Goal: Task Accomplishment & Management: Use online tool/utility

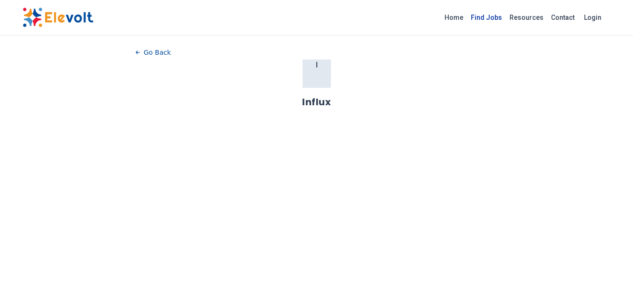
click at [481, 17] on link "Find Jobs" at bounding box center [486, 17] width 39 height 15
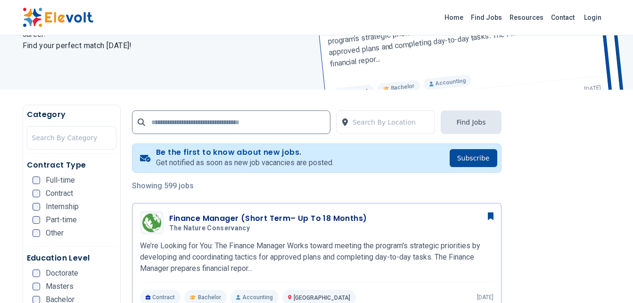
scroll to position [139, 0]
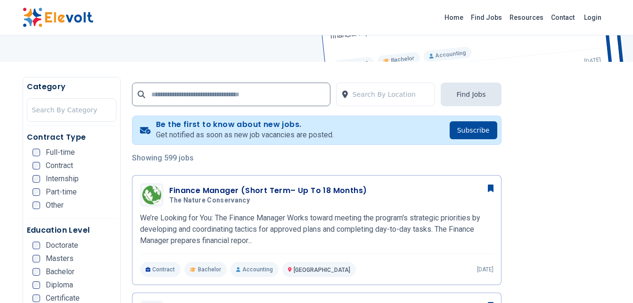
click at [39, 148] on div "Contract Type Full-time Contract Internship Part-time Other" at bounding box center [72, 175] width 90 height 87
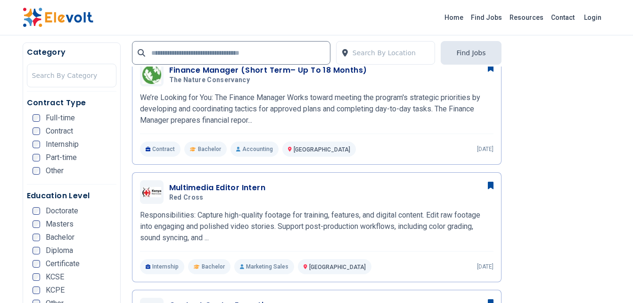
scroll to position [262, 0]
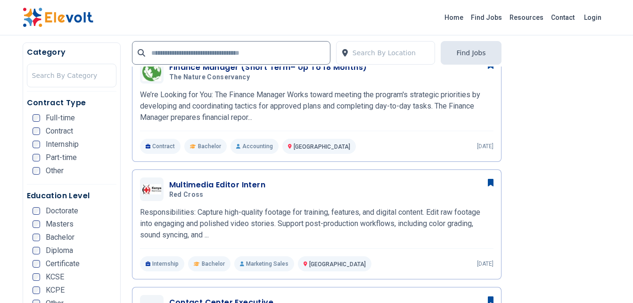
click at [42, 273] on div "KCSE" at bounding box center [49, 277] width 32 height 8
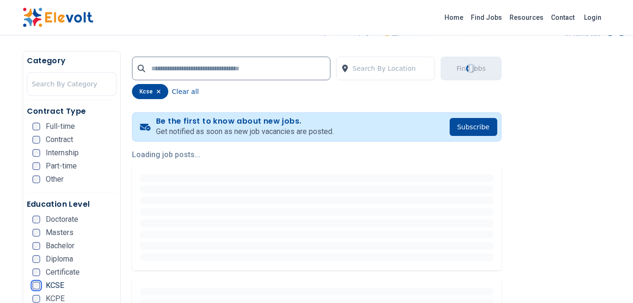
scroll to position [0, 0]
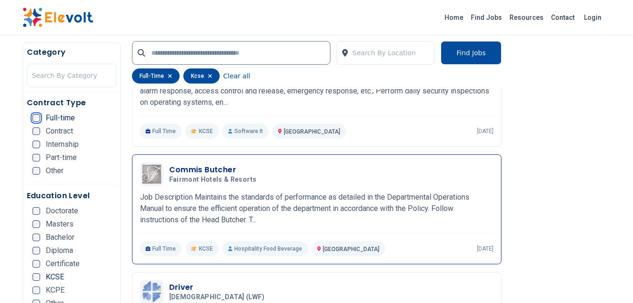
scroll to position [533, 0]
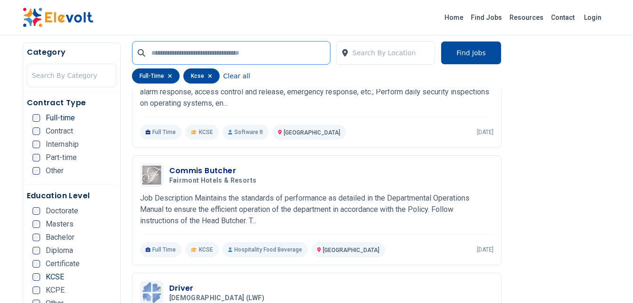
click at [163, 54] on input "text" at bounding box center [231, 53] width 199 height 24
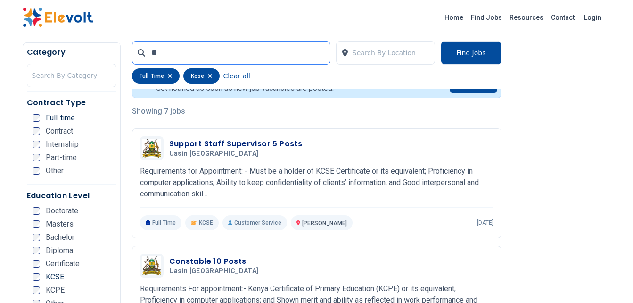
scroll to position [0, 0]
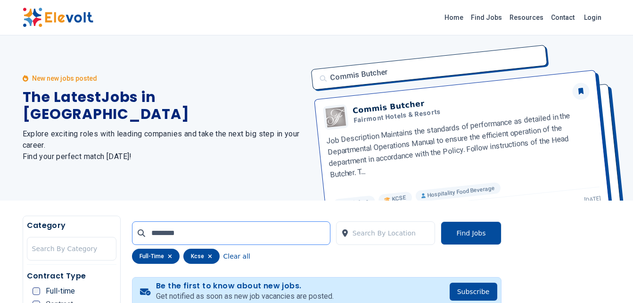
click button "submit" at bounding box center [0, 0] width 0 height 0
click at [215, 231] on input "********" at bounding box center [231, 233] width 199 height 24
click at [141, 232] on icon at bounding box center [142, 233] width 8 height 8
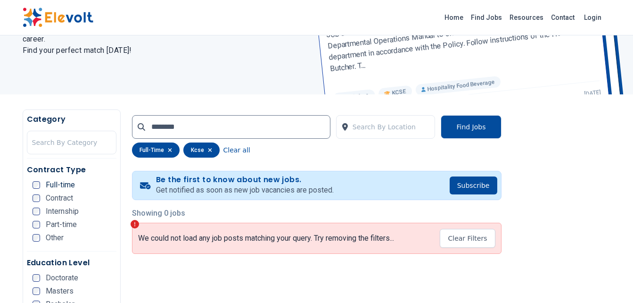
scroll to position [123, 0]
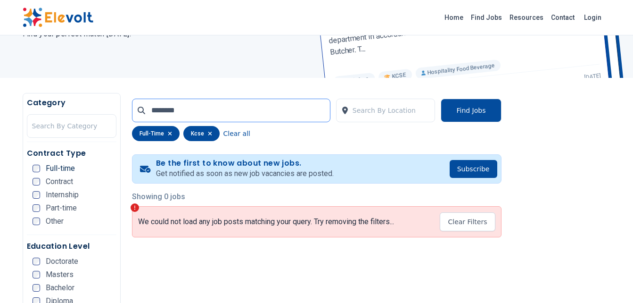
click at [198, 111] on input "********" at bounding box center [231, 111] width 199 height 24
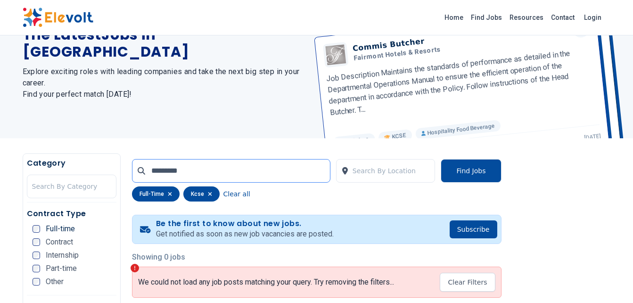
scroll to position [0, 0]
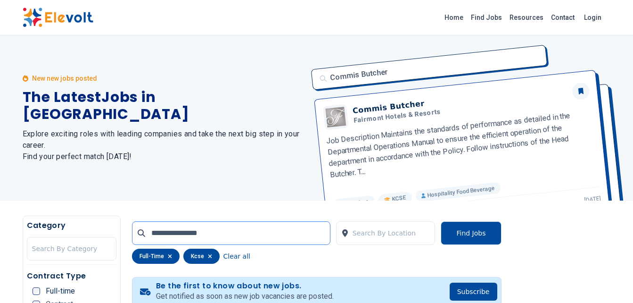
type input "**********"
click at [139, 233] on icon at bounding box center [142, 233] width 8 height 8
